Goal: Transaction & Acquisition: Purchase product/service

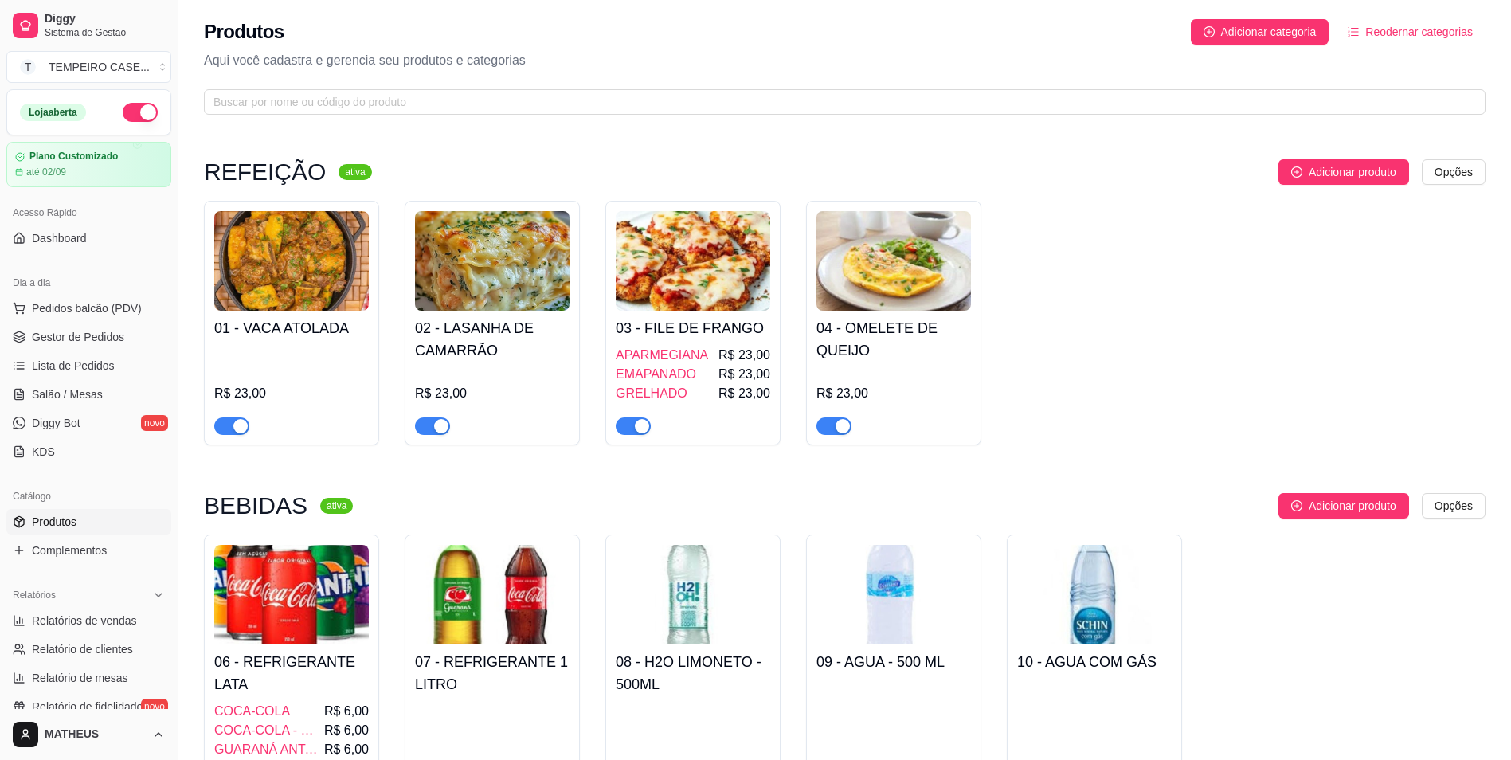
click at [322, 289] on img at bounding box center [291, 261] width 155 height 100
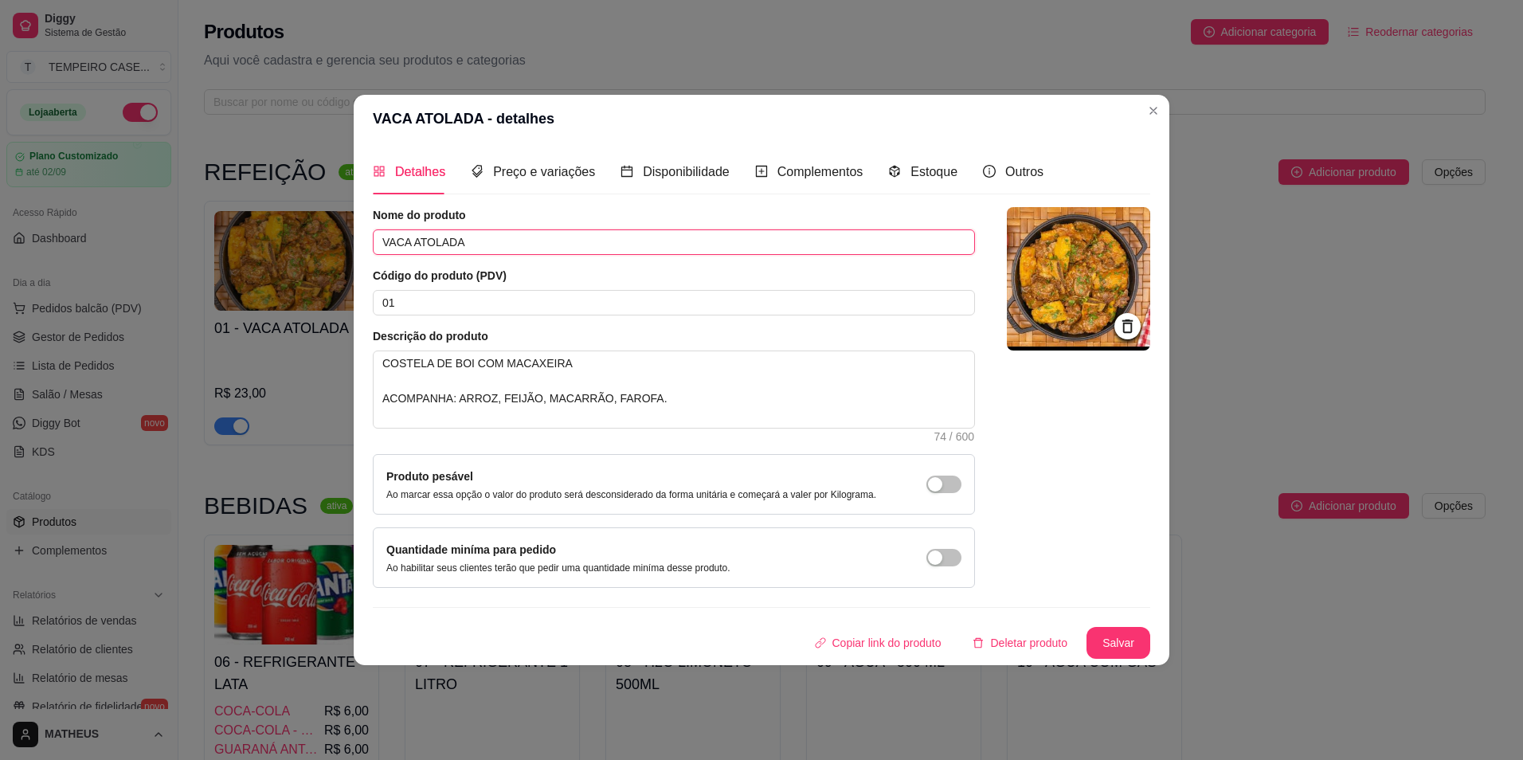
click at [440, 241] on input "VACA ATOLADA" at bounding box center [674, 241] width 602 height 25
click at [441, 241] on input "VACA ATOLADA" at bounding box center [674, 241] width 602 height 25
click at [493, 402] on textarea "COSTELA DE BOI COM MACAXEIRA ACOMPANHA: ARROZ, FEIJÃO, MACARRÃO, FAROFA." at bounding box center [674, 389] width 601 height 76
click at [493, 401] on textarea "COSTELA DE BOI COM MACAXEIRA ACOMPANHA: ARROZ, FEIJÃO, MACARRÃO, FAROFA." at bounding box center [674, 389] width 601 height 76
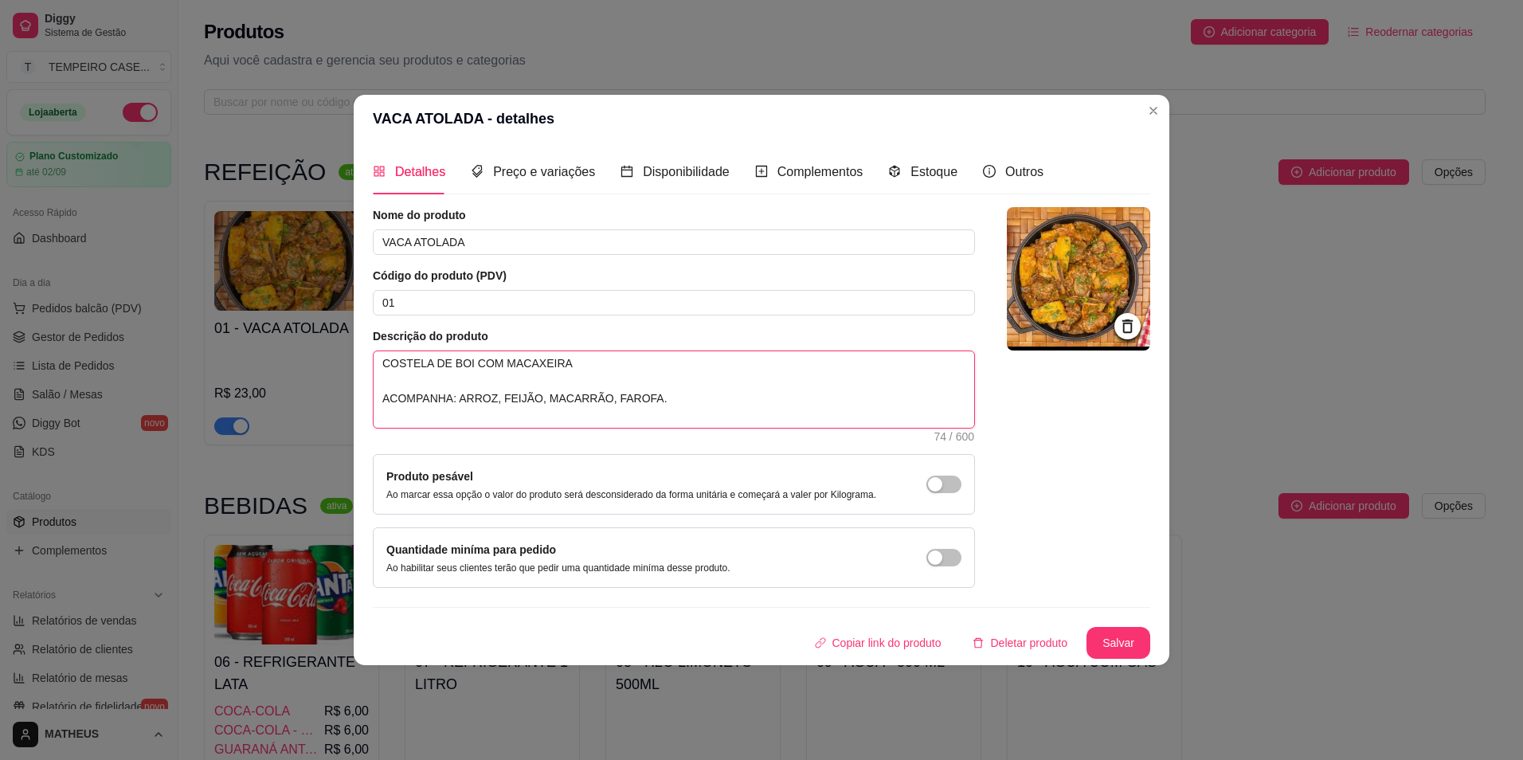
click at [493, 401] on textarea "COSTELA DE BOI COM MACAXEIRA ACOMPANHA: ARROZ, FEIJÃO, MACARRÃO, FAROFA." at bounding box center [674, 389] width 601 height 76
click at [687, 395] on textarea "COSTELA DE BOI COM MACAXEIRA ACOMPANHA: ARROZ, FEIJÃO, MACARRÃO, FAROFA." at bounding box center [674, 389] width 601 height 76
drag, startPoint x: 683, startPoint y: 403, endPoint x: 346, endPoint y: 340, distance: 342.8
click at [346, 340] on div "VACA ATOLADA - detalhes Detalhes Preço e variações Disponibilidade Complementos…" at bounding box center [761, 380] width 1523 height 760
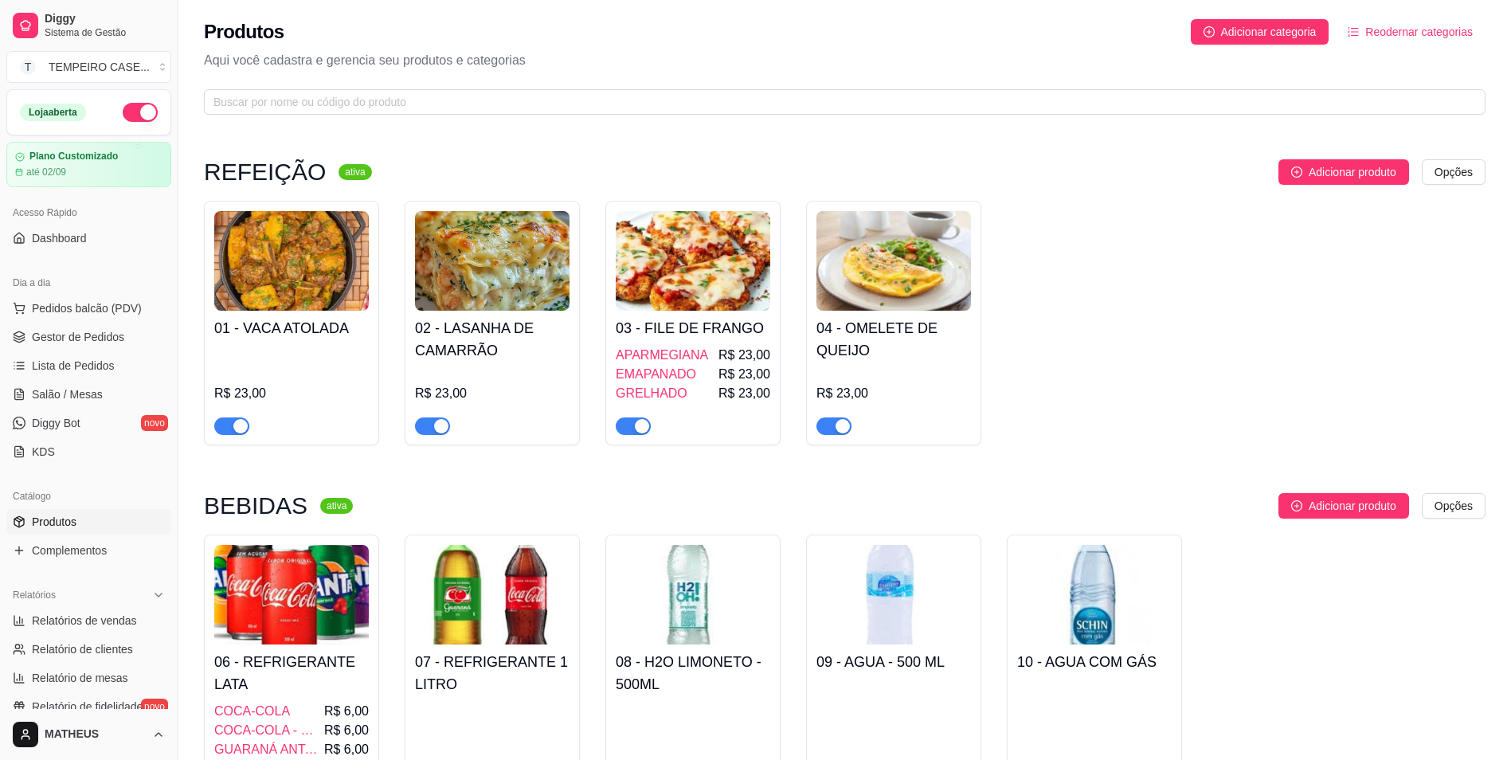
click at [534, 283] on img at bounding box center [492, 261] width 155 height 100
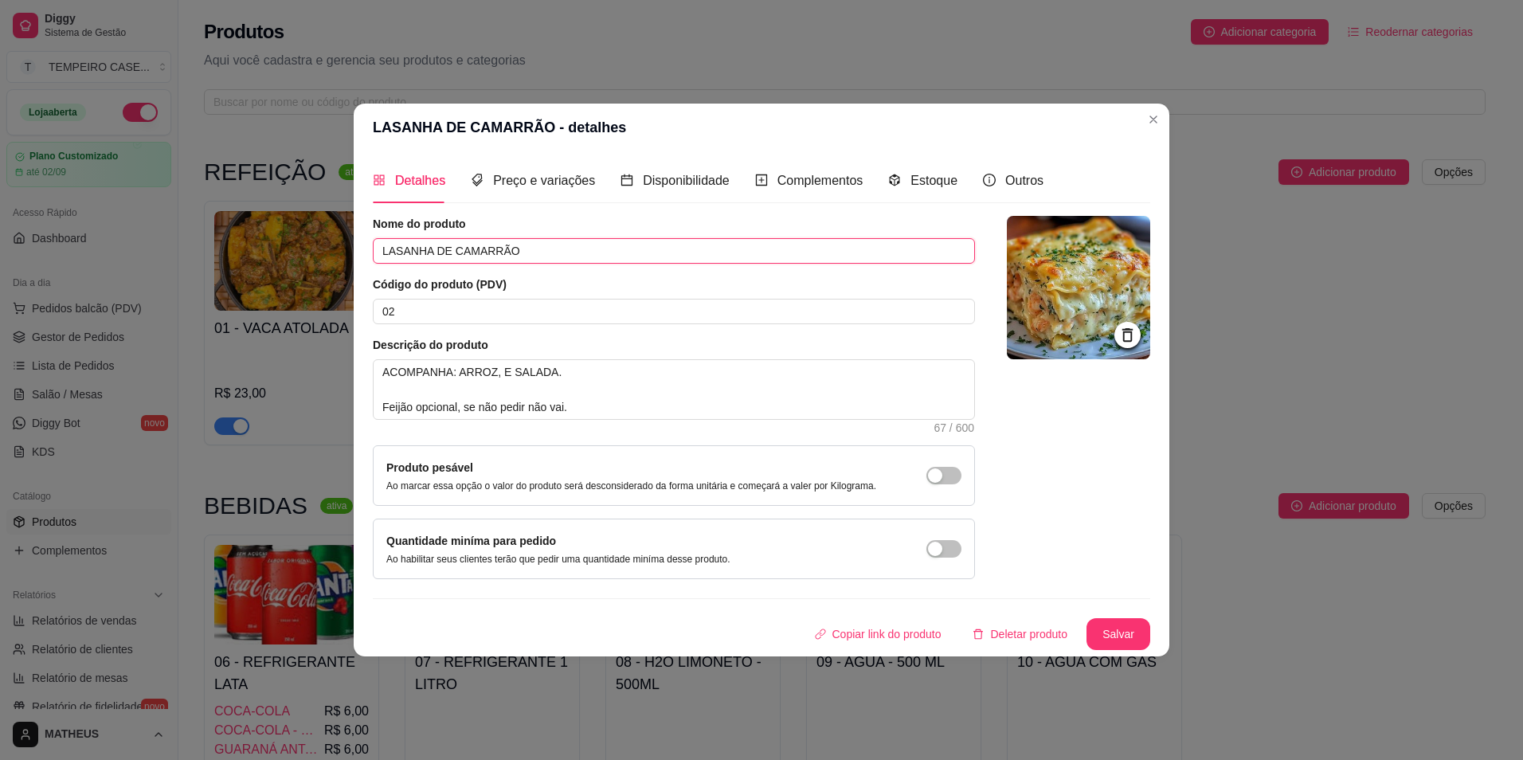
click at [467, 253] on input "LASANHA DE CAMARRÃO" at bounding box center [674, 250] width 602 height 25
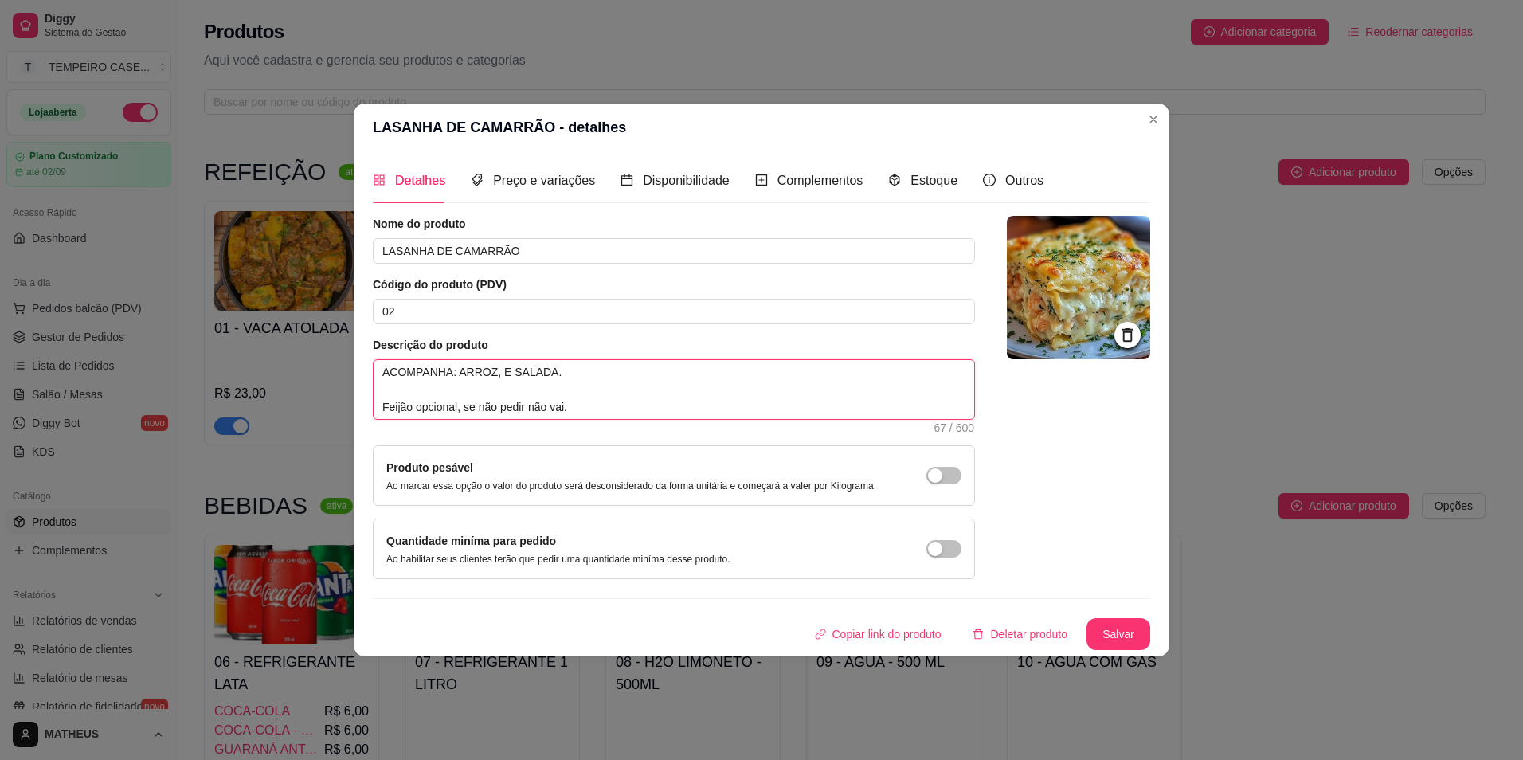
click at [522, 385] on textarea "ACOMPANHA: ARROZ, E SALADA. Feijão opcional, se não pedir não vai." at bounding box center [674, 389] width 601 height 59
click at [514, 373] on textarea "ACOMPANHA: ARROZ, E SALADA. Feijão opcional, se não pedir não vai." at bounding box center [674, 389] width 601 height 59
click at [576, 390] on textarea "ACOMPANHA: ARROZ, E SALADA. Feijão opcional, se não pedir não vai." at bounding box center [674, 389] width 601 height 59
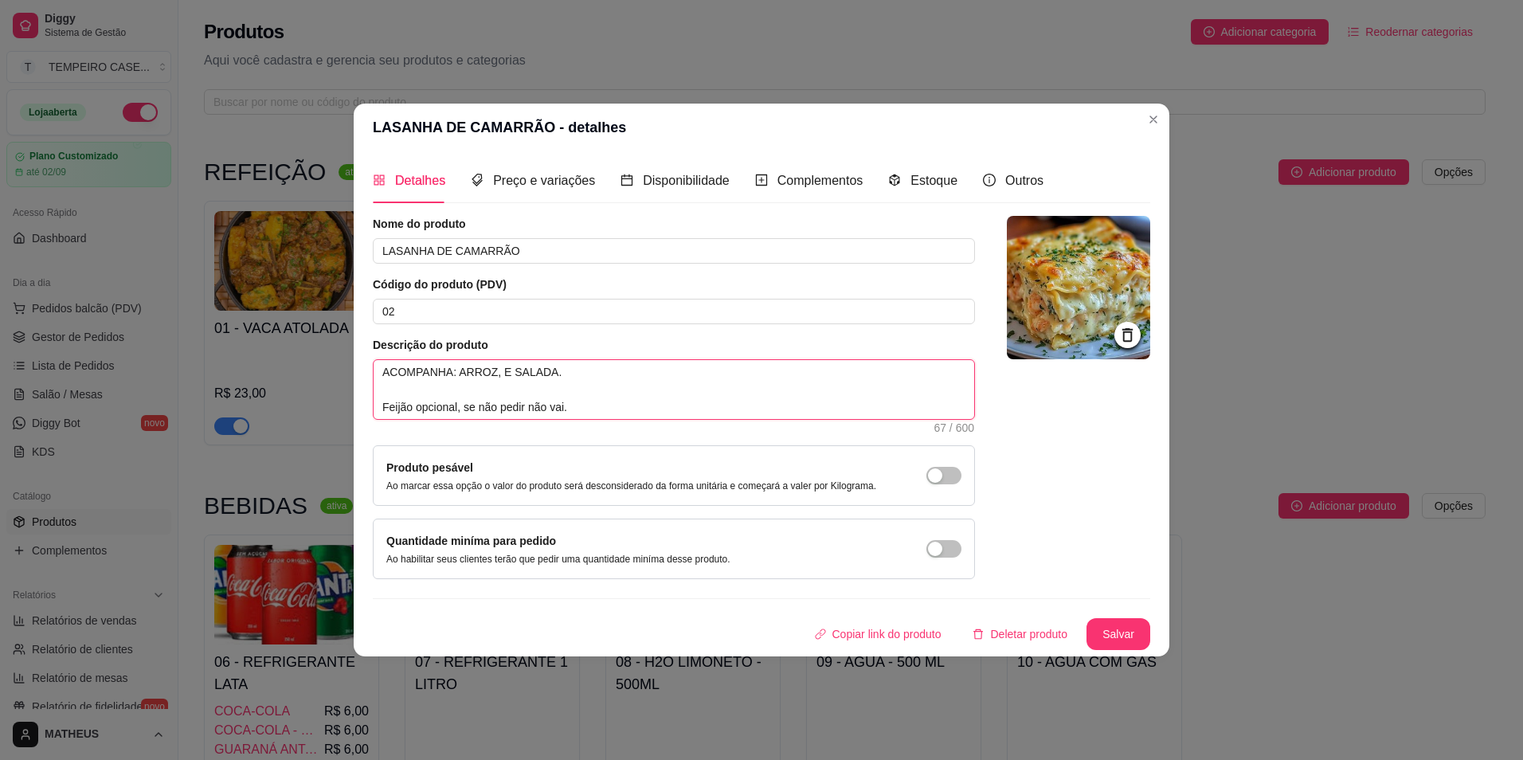
click at [581, 409] on textarea "ACOMPANHA: ARROZ, E SALADA. Feijão opcional, se não pedir não vai." at bounding box center [674, 389] width 601 height 59
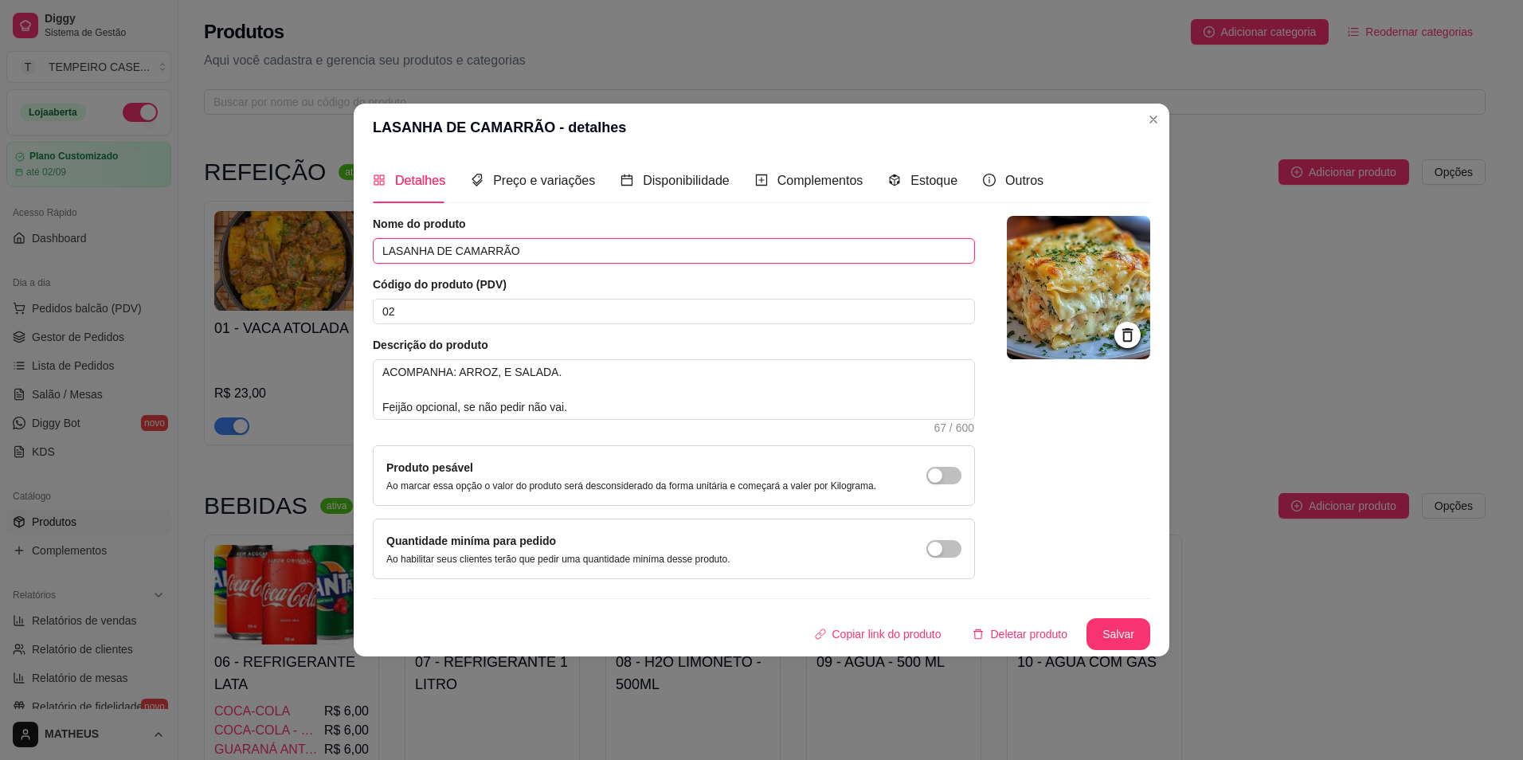
click at [456, 259] on input "LASANHA DE CAMARRÃO" at bounding box center [674, 250] width 602 height 25
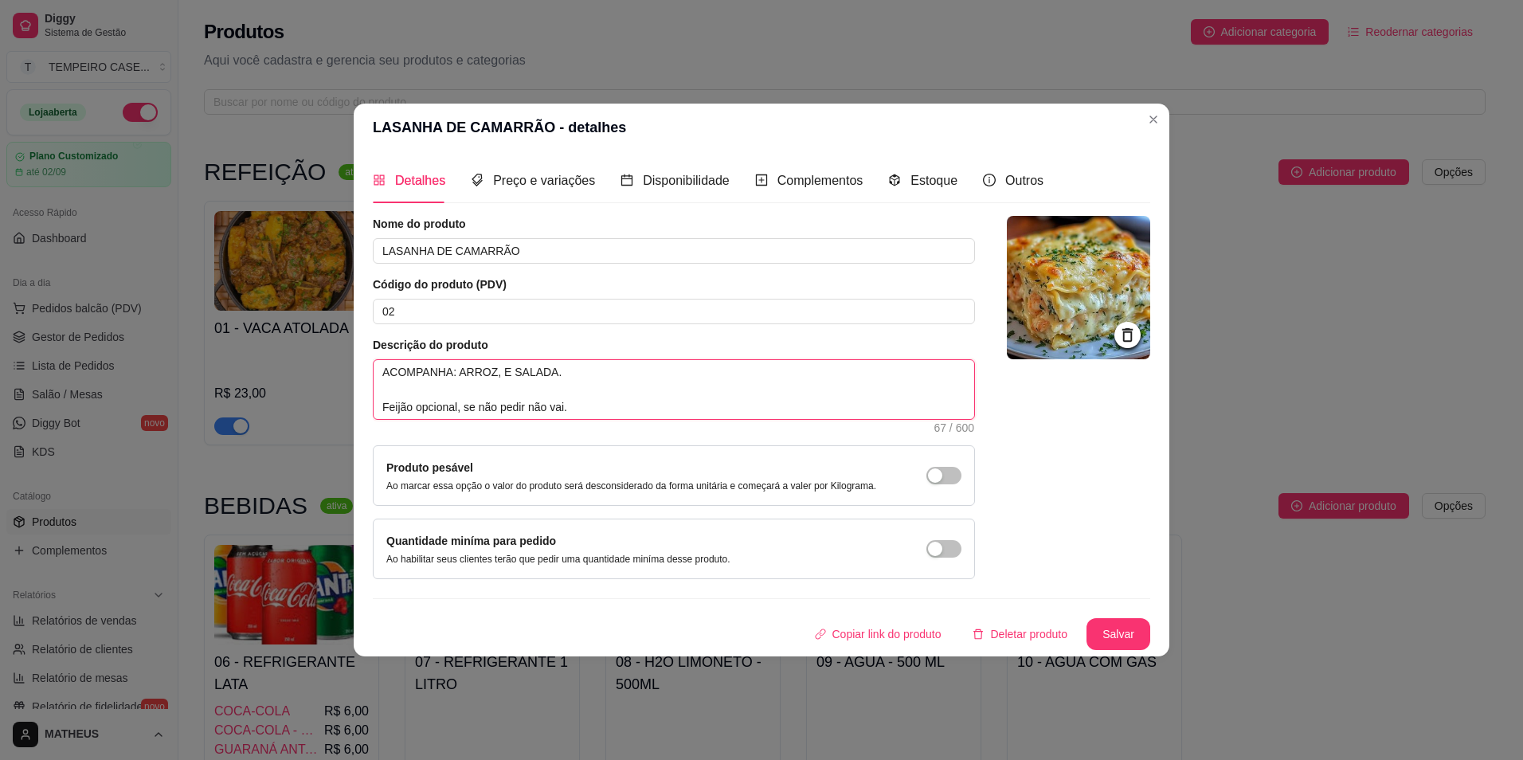
click at [443, 374] on textarea "ACOMPANHA: ARROZ, E SALADA. Feijão opcional, se não pedir não vai." at bounding box center [674, 389] width 601 height 59
drag, startPoint x: 581, startPoint y: 408, endPoint x: 292, endPoint y: 321, distance: 301.9
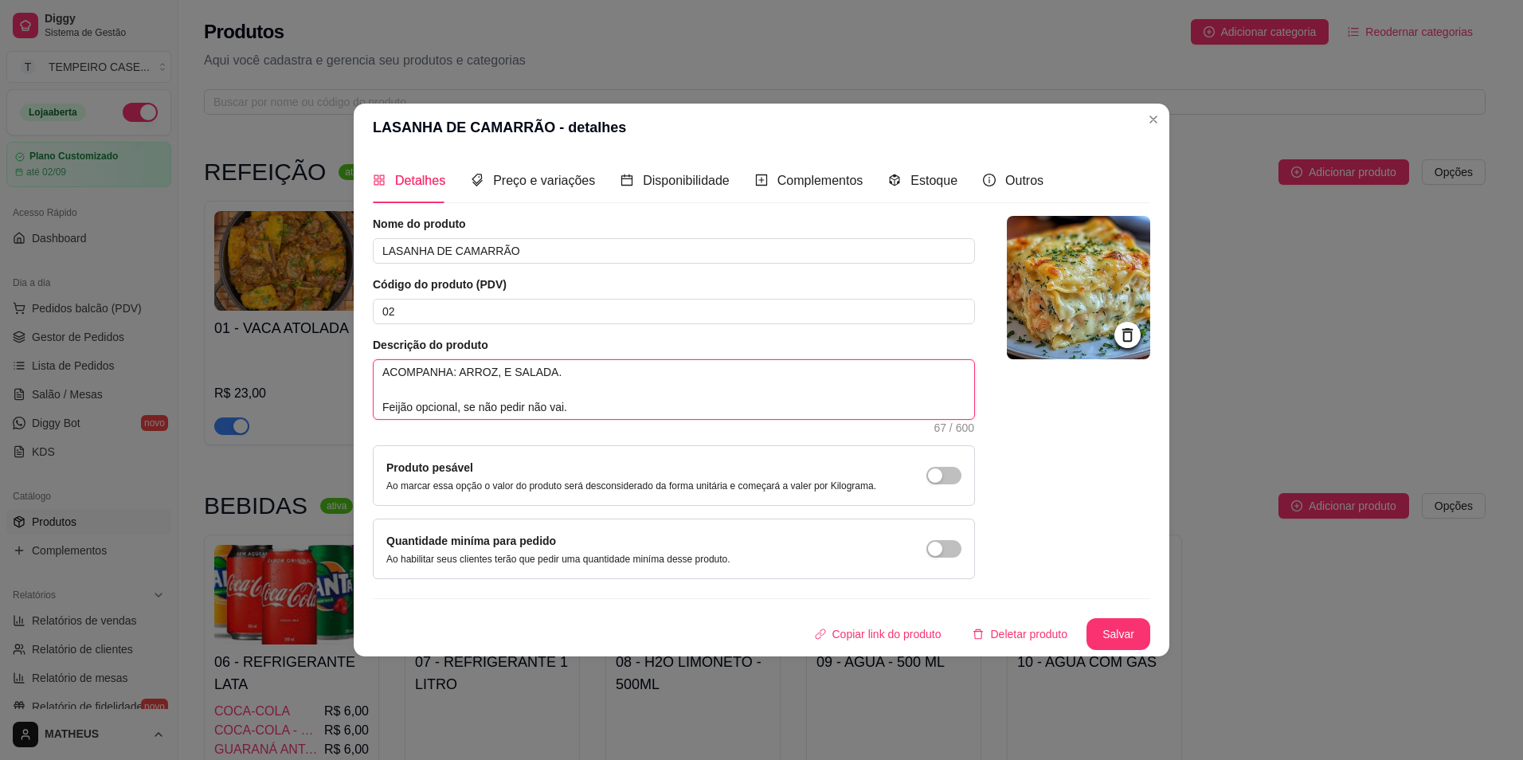
click at [292, 321] on div "LASANHA DE CAMARRÃO - detalhes Detalhes Preço e variações Disponibilidade Compl…" at bounding box center [761, 380] width 1523 height 760
